Goal: Information Seeking & Learning: Learn about a topic

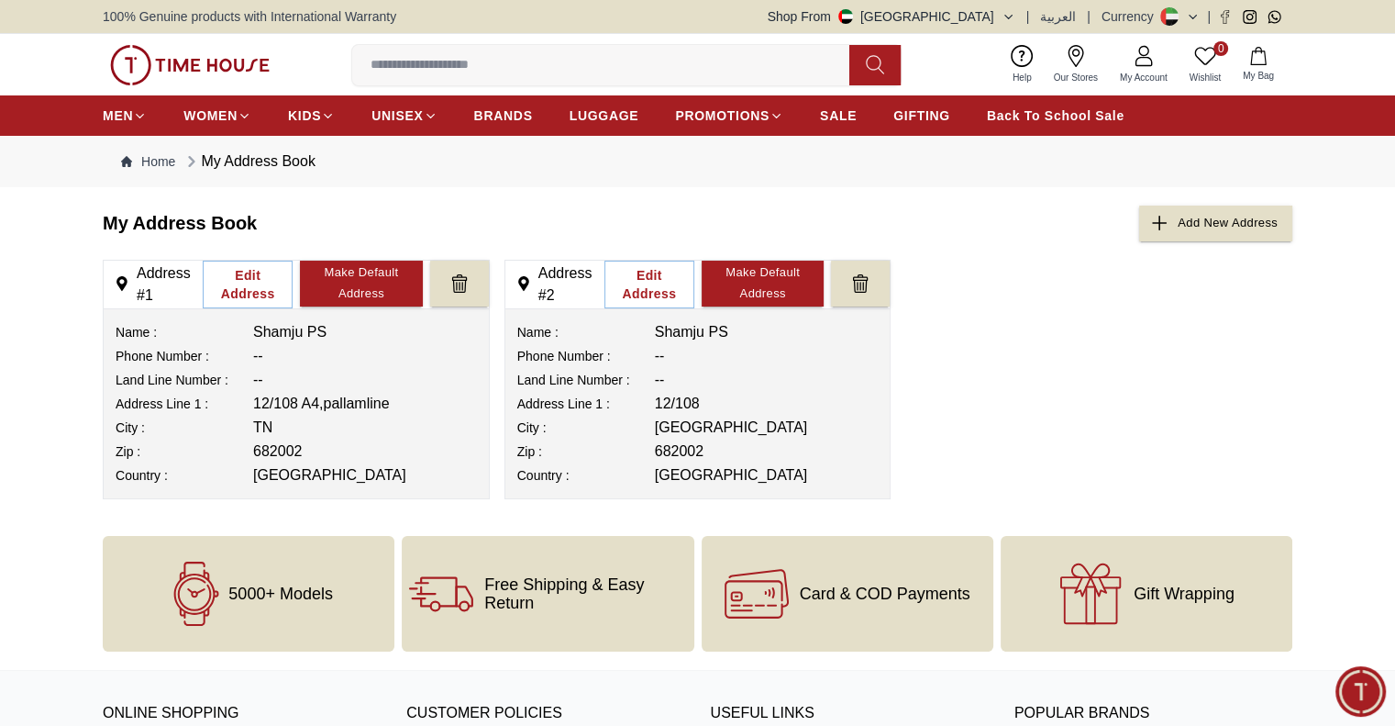
click at [1143, 61] on icon at bounding box center [1144, 56] width 22 height 22
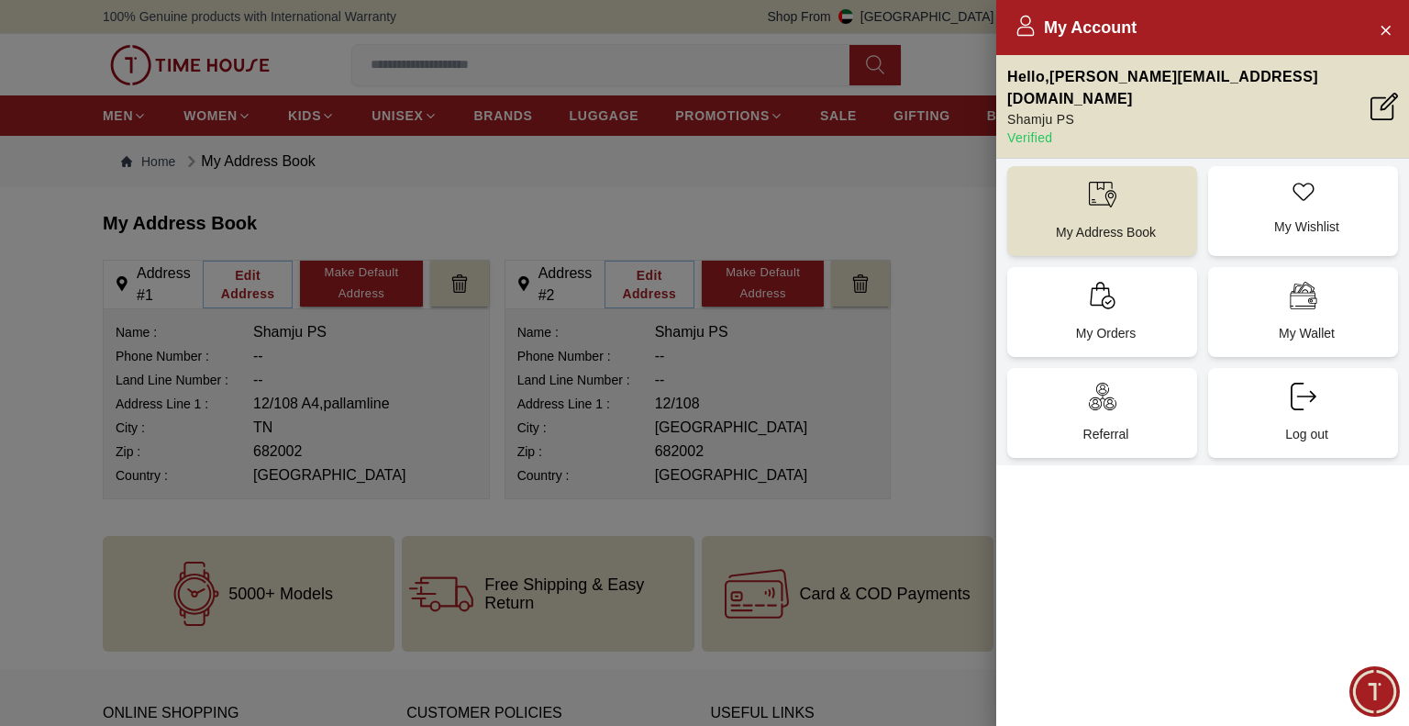
click at [947, 299] on div at bounding box center [704, 363] width 1409 height 726
click at [1392, 32] on icon "Close Account" at bounding box center [1385, 29] width 15 height 23
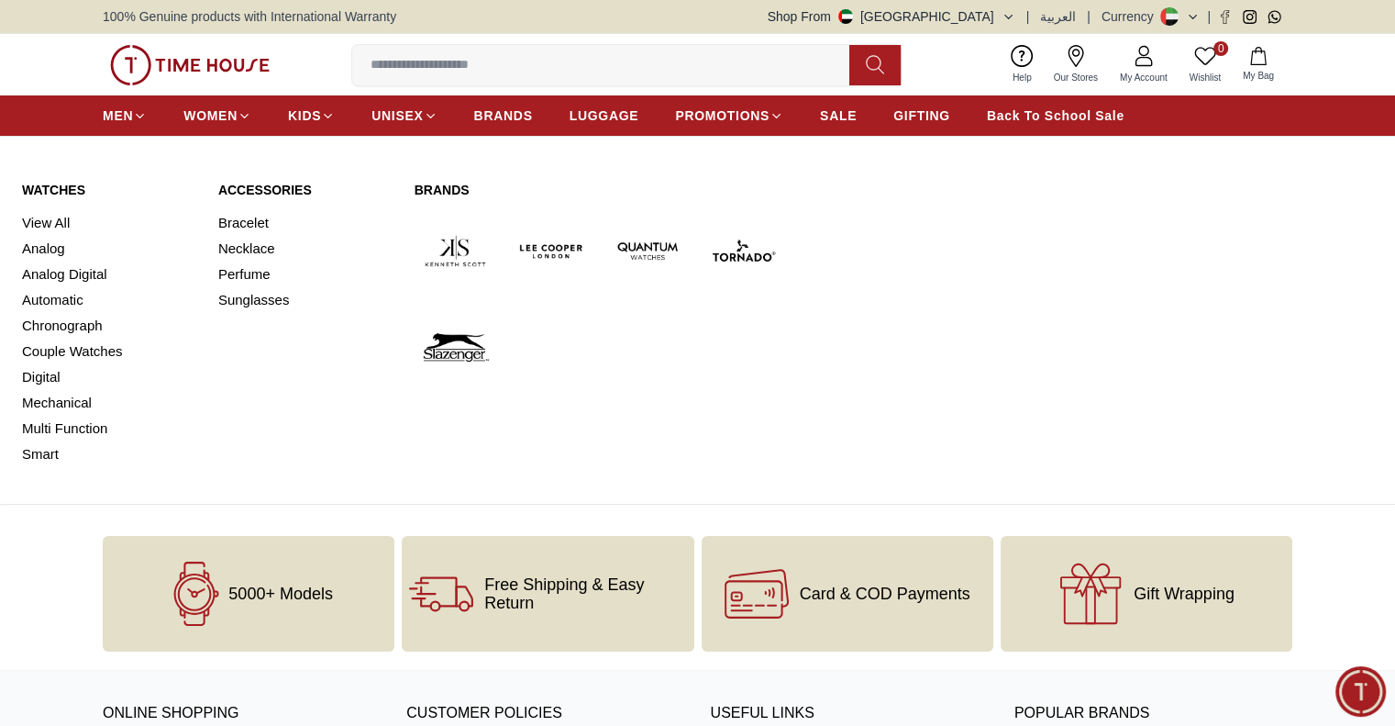
click at [42, 181] on link "Watches" at bounding box center [109, 190] width 174 height 18
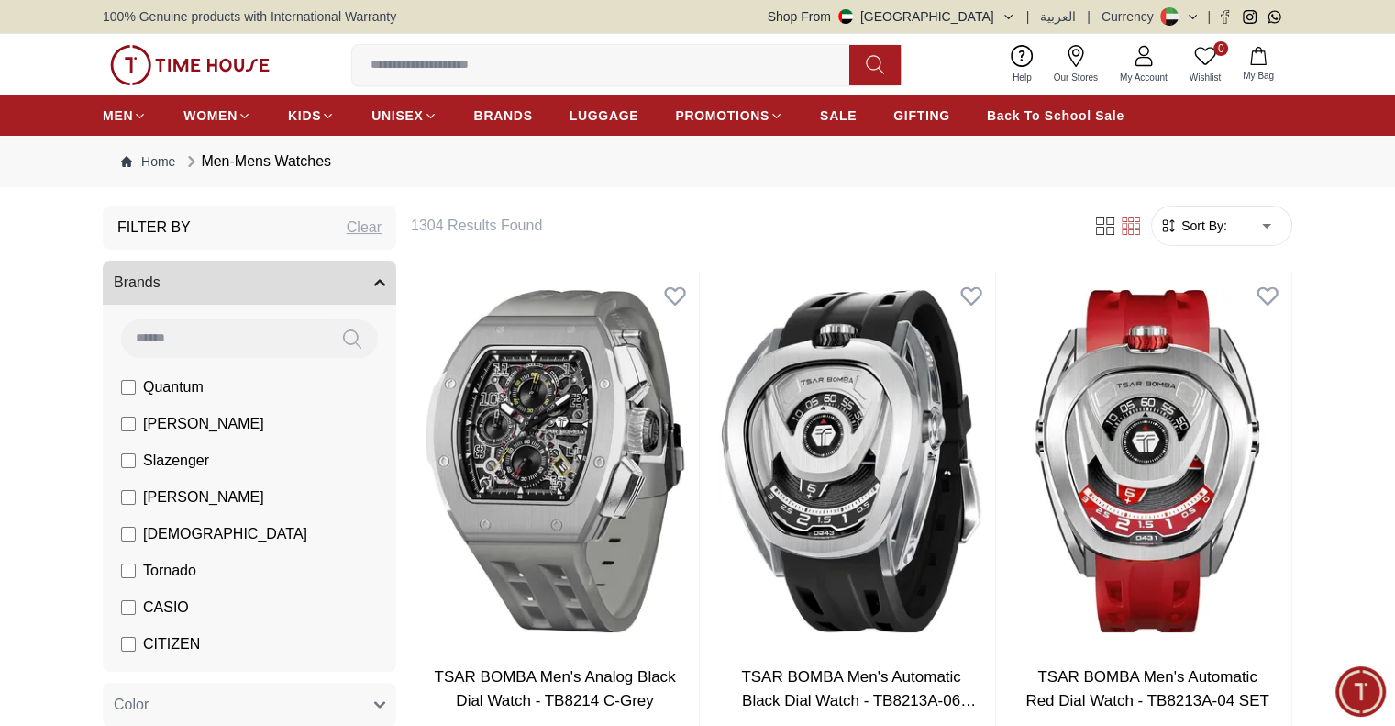
click at [376, 282] on icon "button" at bounding box center [379, 283] width 9 height 5
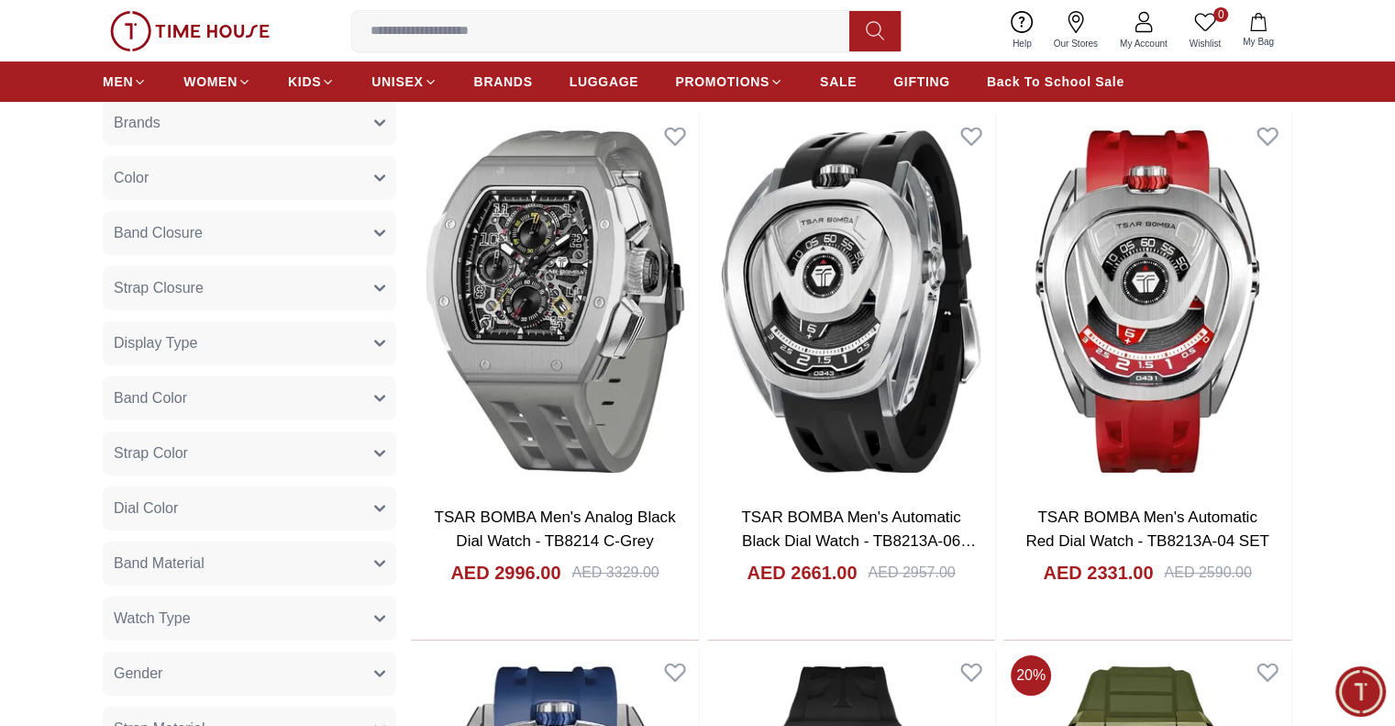
scroll to position [275, 0]
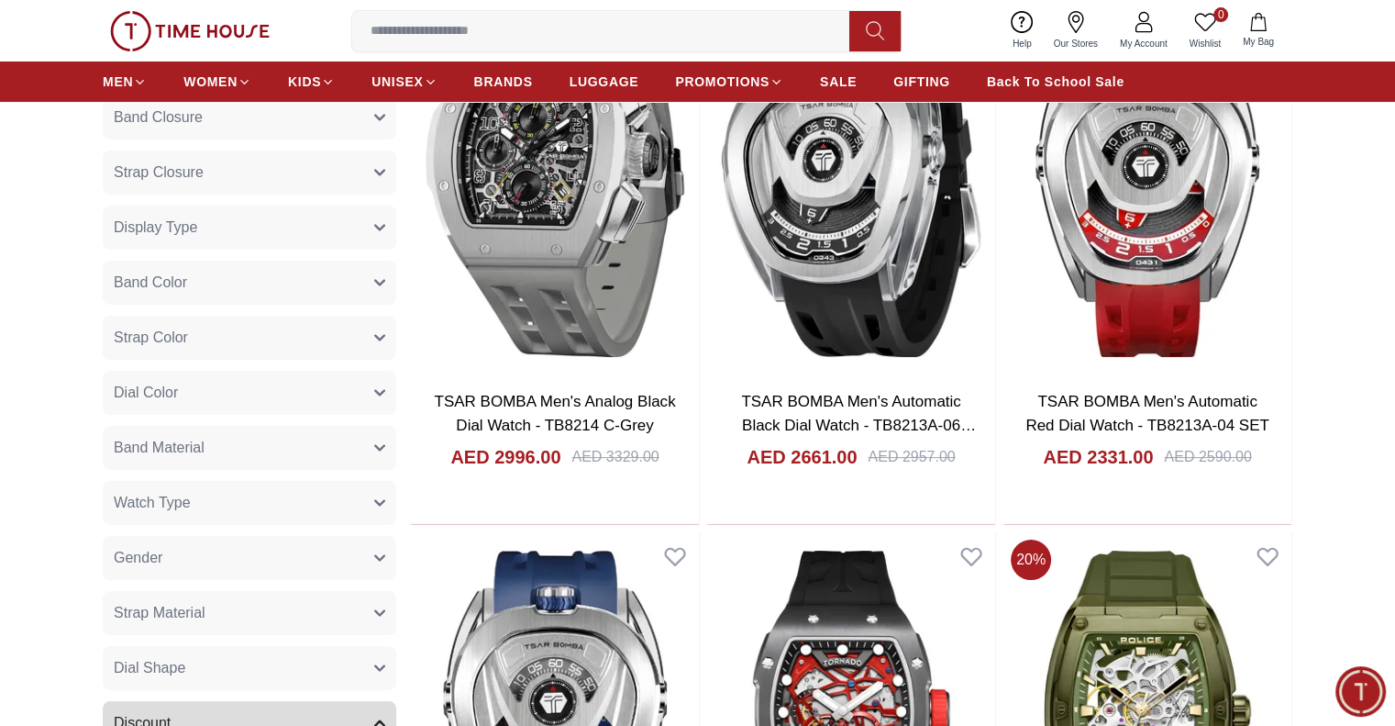
click at [281, 551] on button "Gender" at bounding box center [250, 558] width 294 height 44
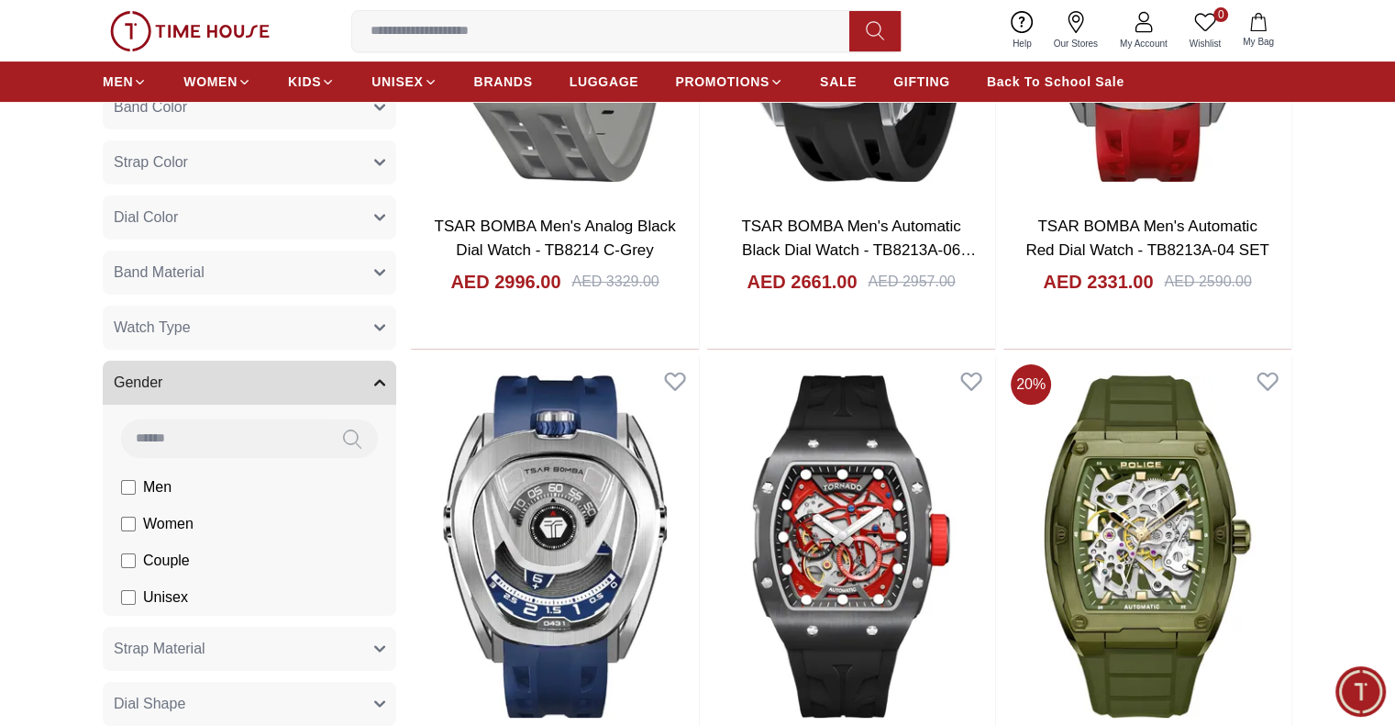
scroll to position [550, 0]
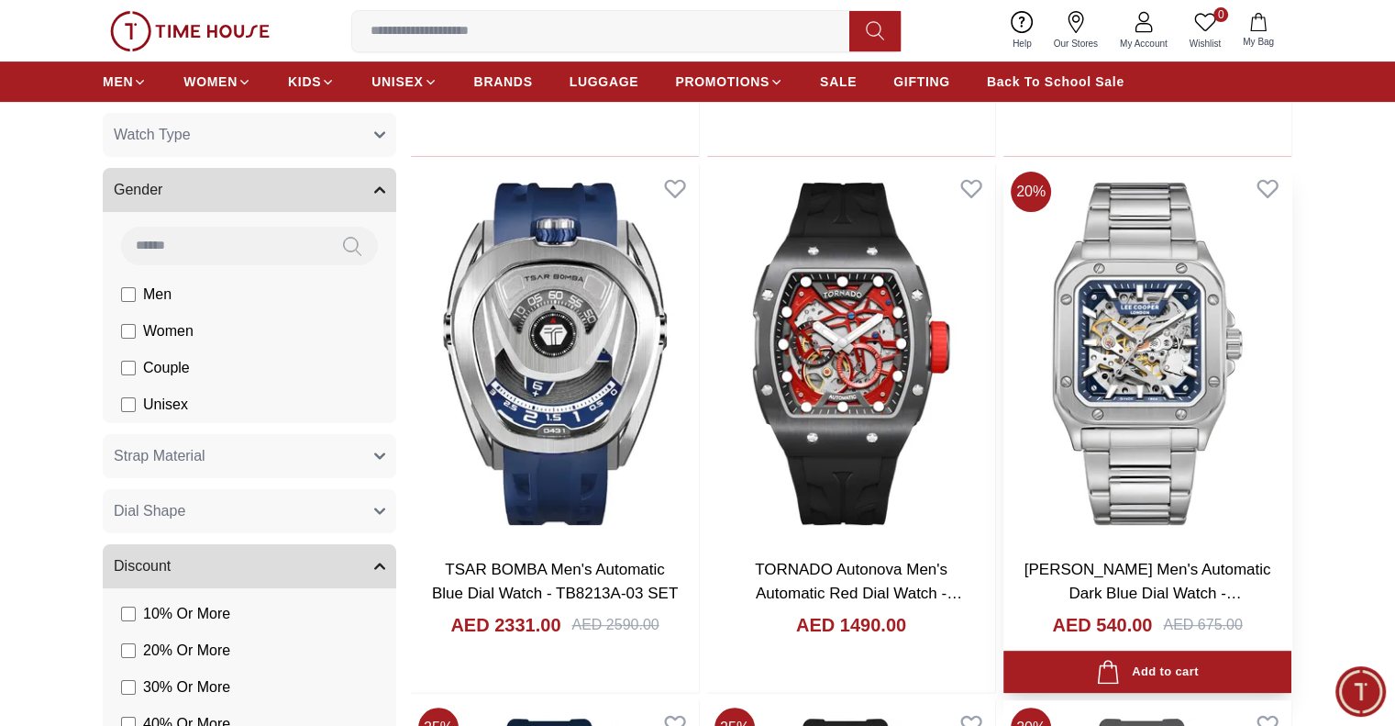
scroll to position [275, 0]
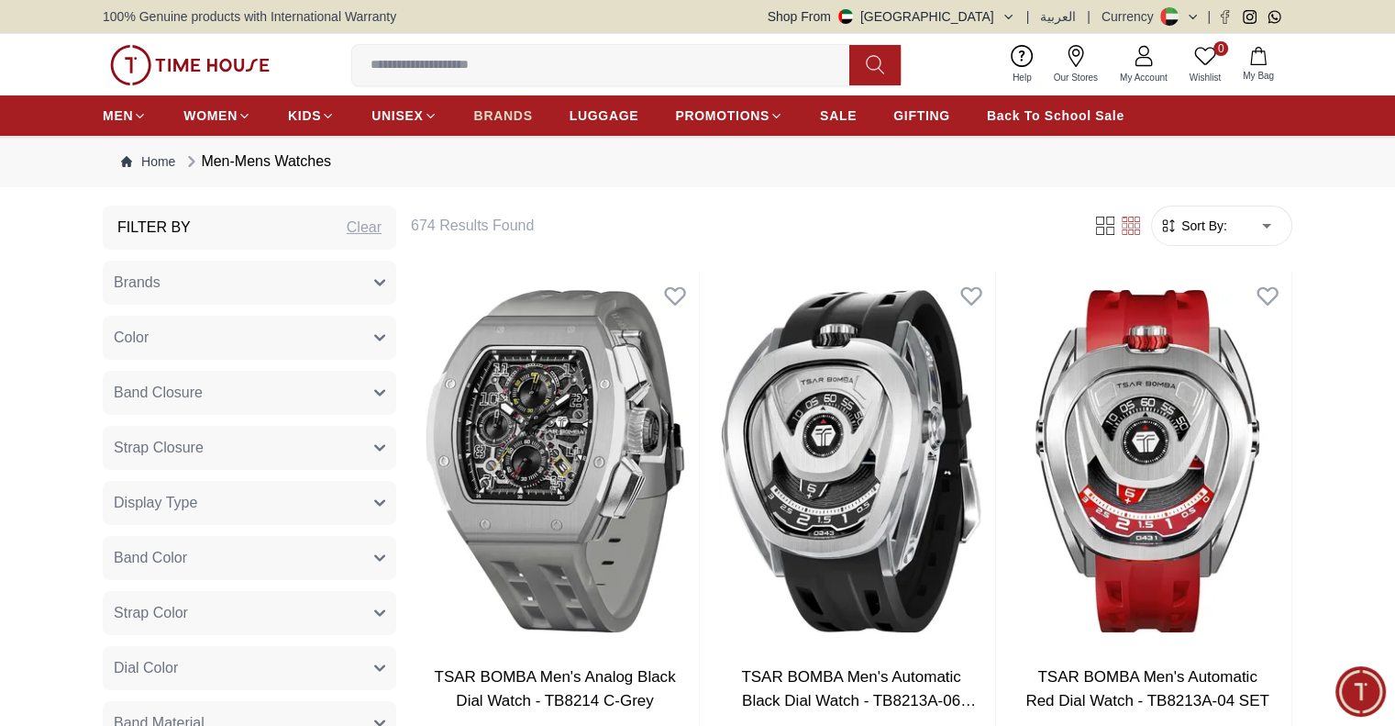
click at [486, 115] on span "BRANDS" at bounding box center [503, 115] width 59 height 18
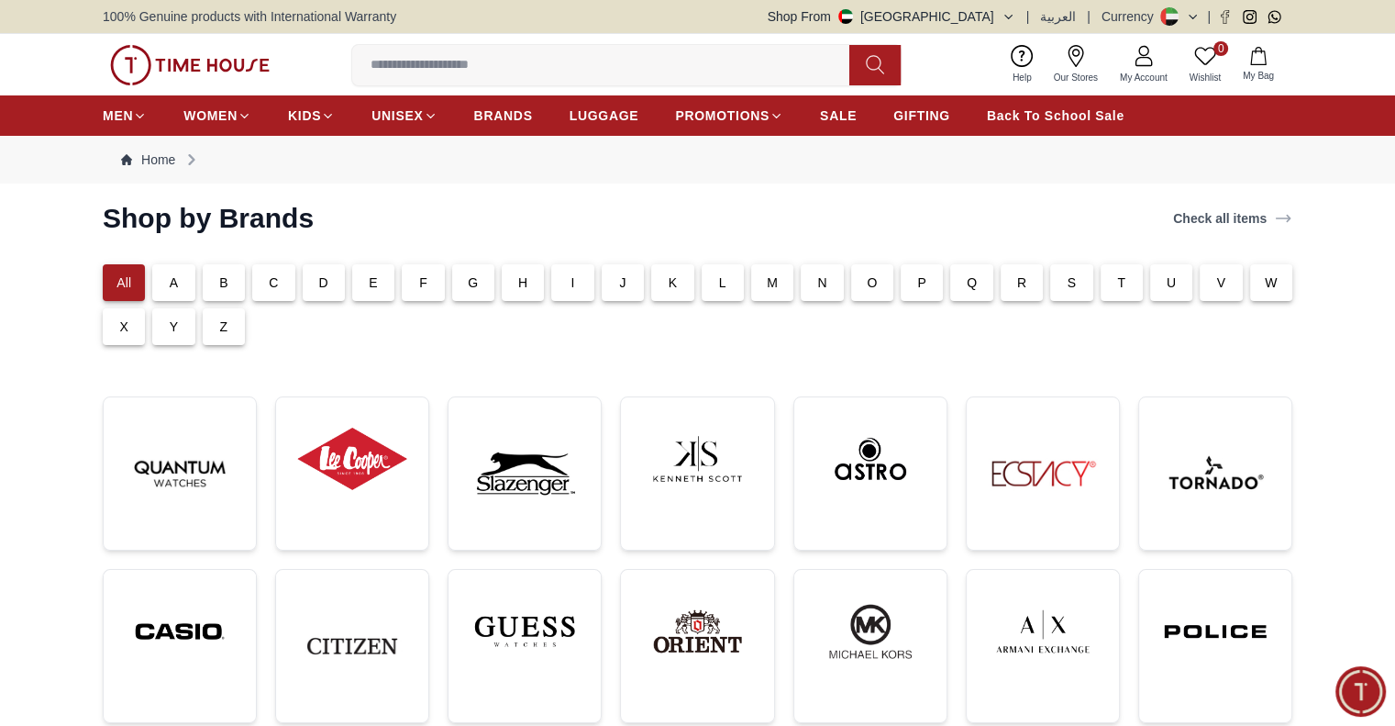
click at [990, 20] on button "Shop From [GEOGRAPHIC_DATA]" at bounding box center [892, 16] width 248 height 18
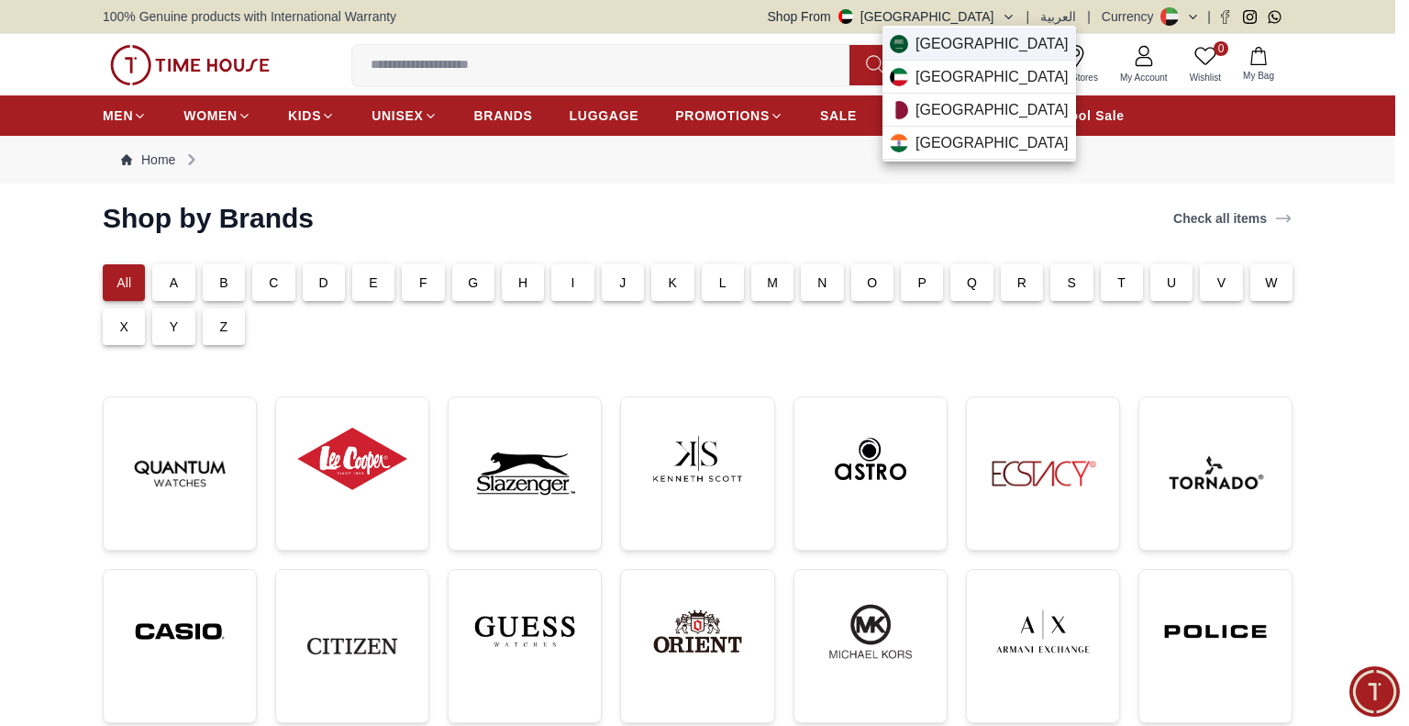
click at [969, 46] on span "[GEOGRAPHIC_DATA]" at bounding box center [992, 44] width 153 height 22
